Goal: Information Seeking & Learning: Learn about a topic

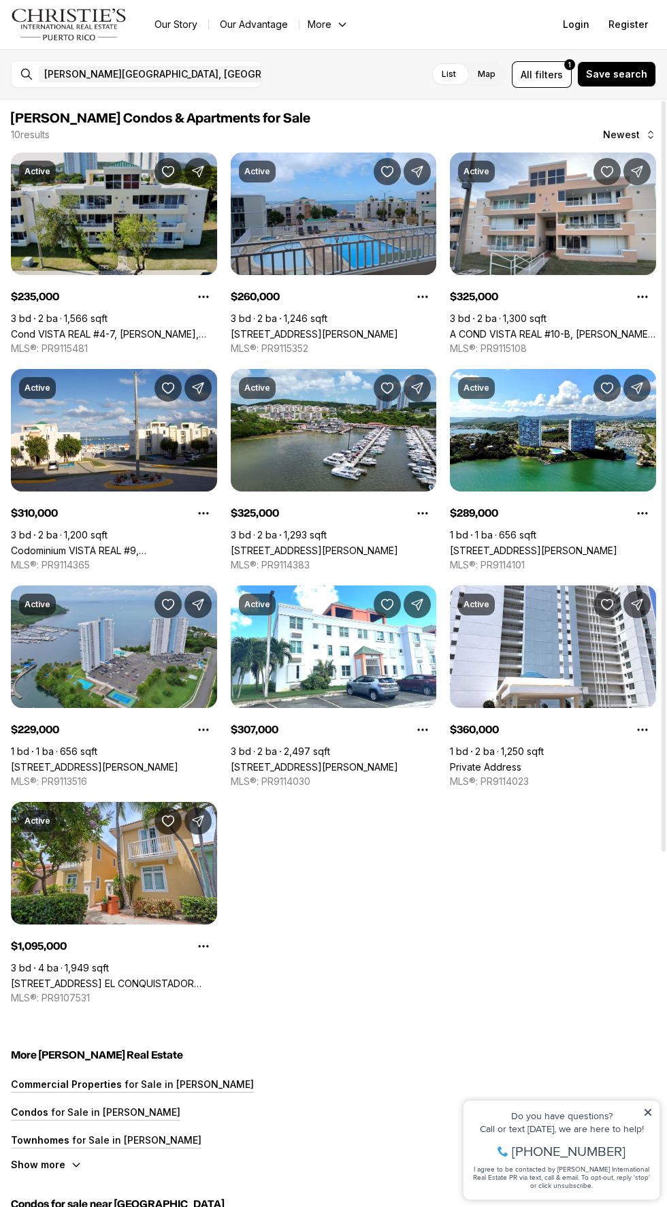
click at [114, 328] on link "Cond VISTA REAL #4-7, [PERSON_NAME], 00738" at bounding box center [114, 334] width 206 height 12
